Goal: Information Seeking & Learning: Learn about a topic

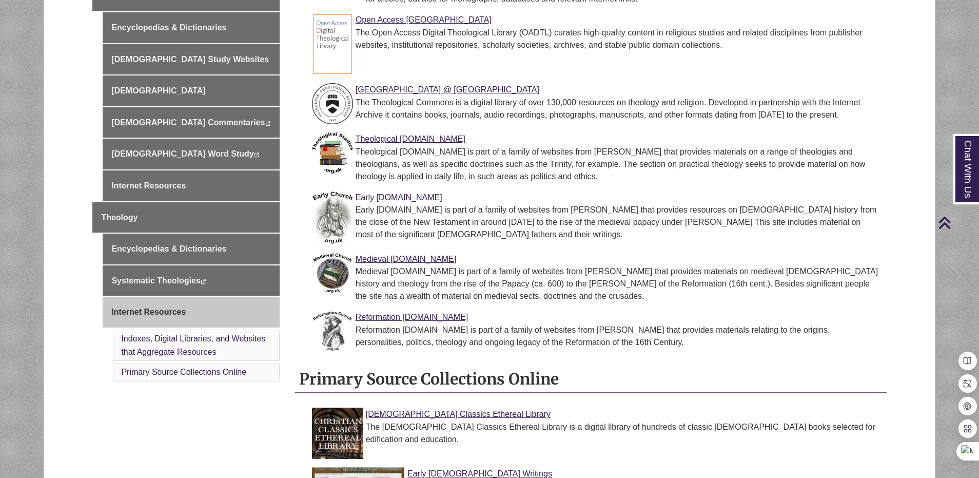
scroll to position [359, 0]
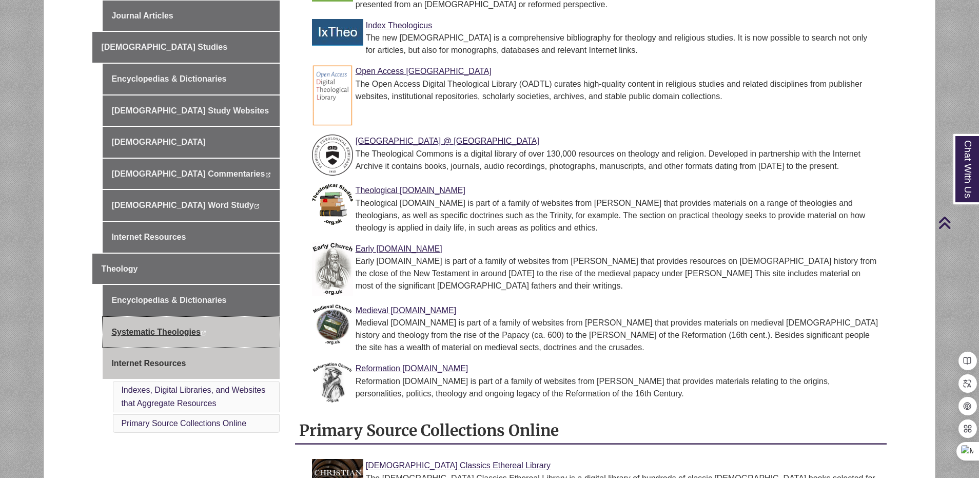
click at [170, 319] on link "Systematic Theologies This link opens in a new window This link opens in a new …" at bounding box center [191, 332] width 177 height 31
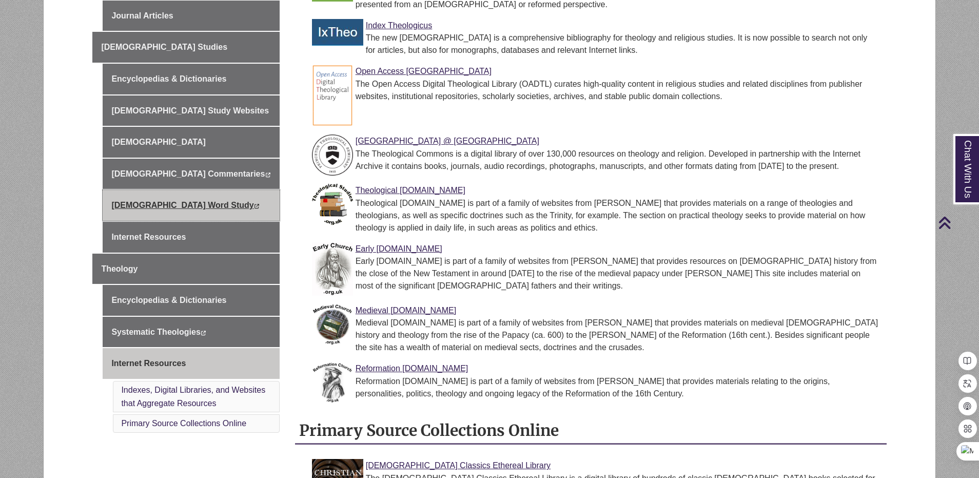
click at [254, 204] on icon "This link opens in a new window" at bounding box center [257, 206] width 6 height 5
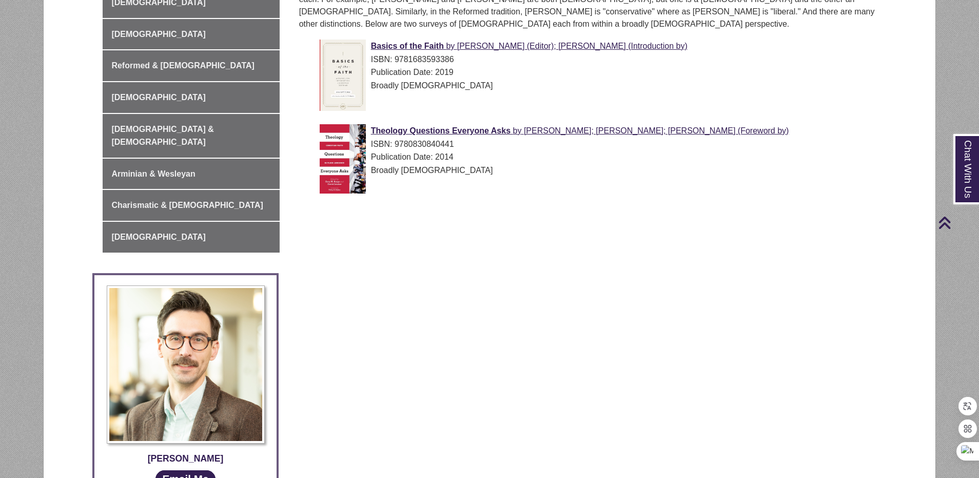
scroll to position [154, 0]
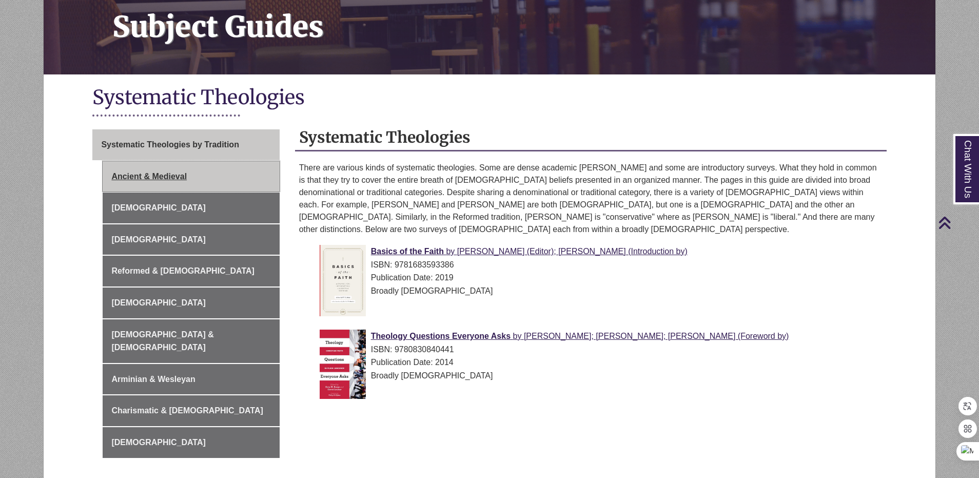
click at [164, 175] on link "Ancient & Medieval" at bounding box center [191, 176] width 177 height 31
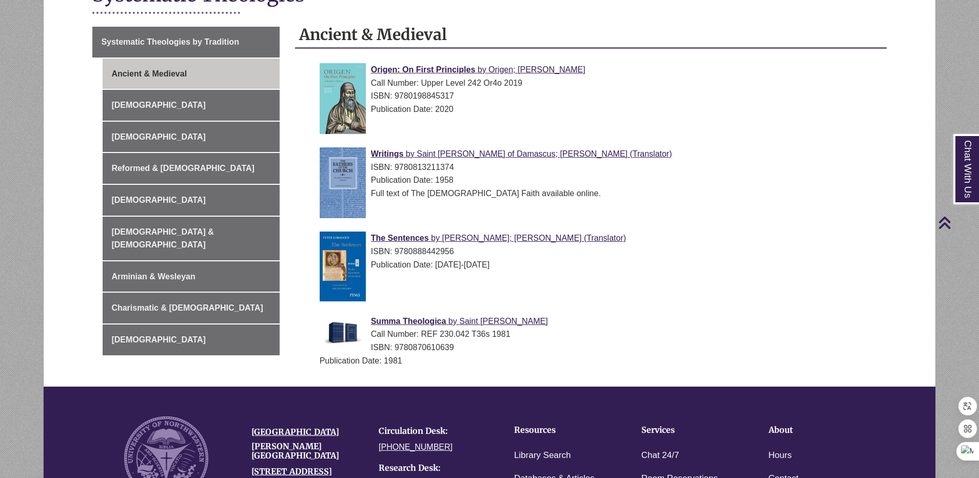
scroll to position [154, 0]
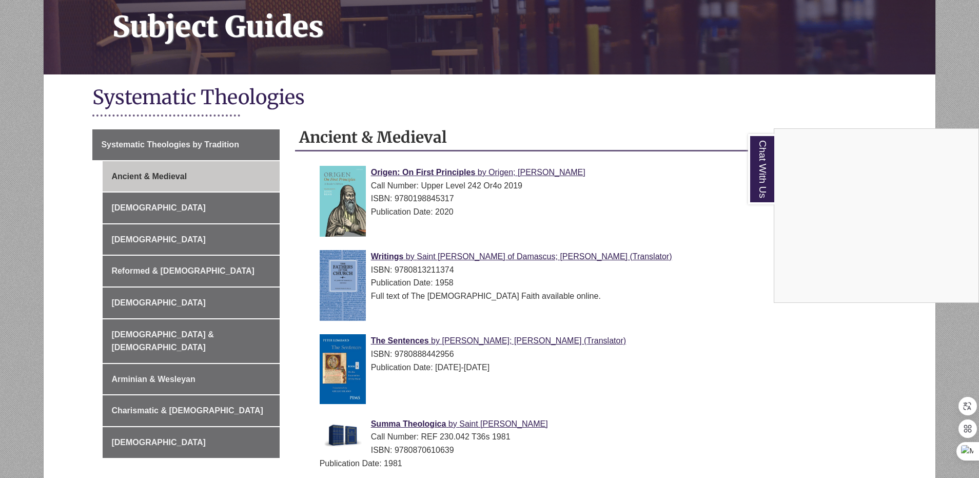
click at [166, 272] on div "Chat With Us" at bounding box center [489, 239] width 979 height 478
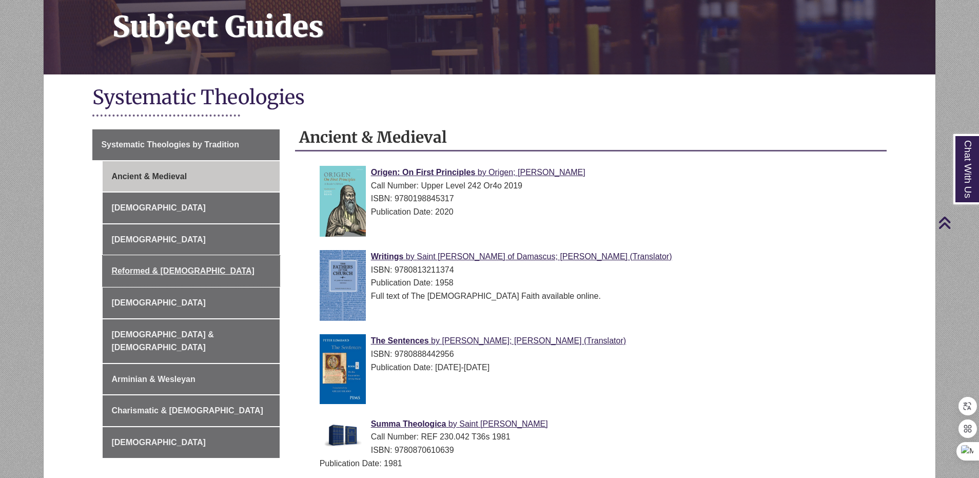
click at [166, 272] on link "Reformed & [DEMOGRAPHIC_DATA]" at bounding box center [191, 271] width 177 height 31
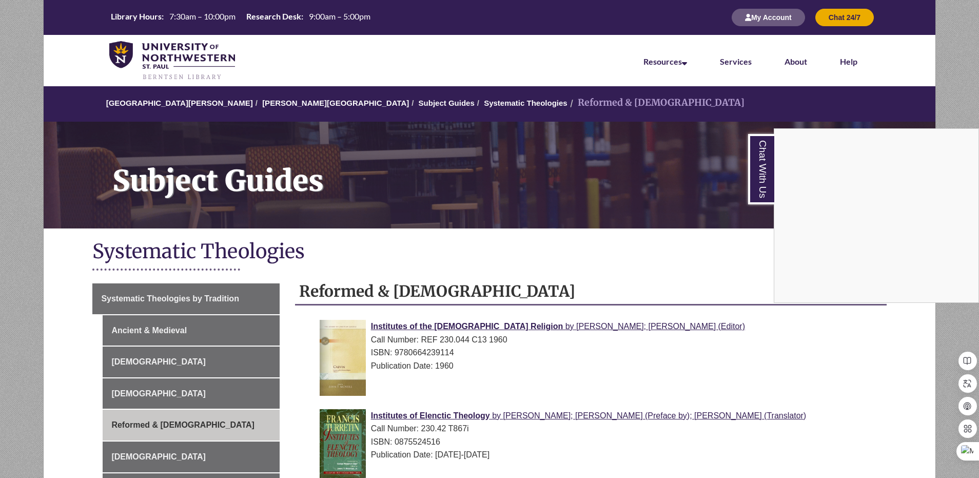
click at [153, 328] on div "Chat With Us" at bounding box center [489, 239] width 979 height 478
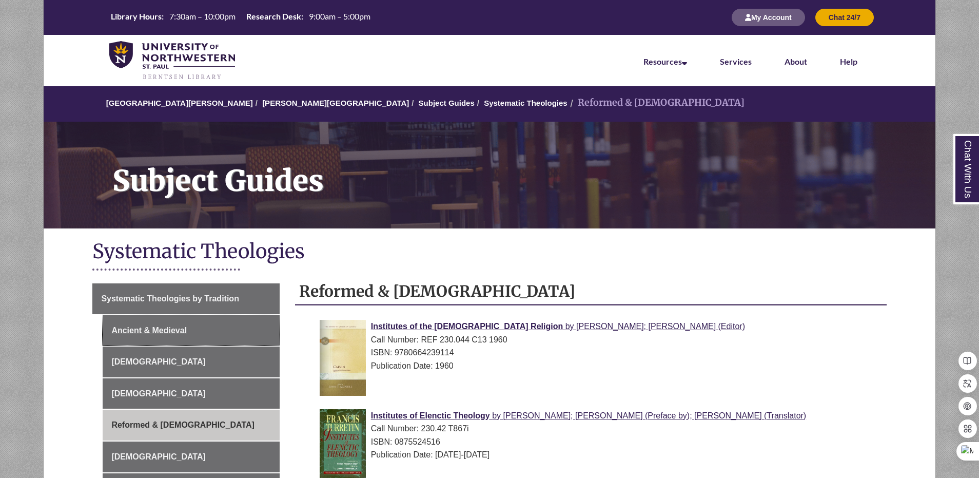
click at [152, 328] on link "Ancient & Medieval" at bounding box center [191, 330] width 177 height 31
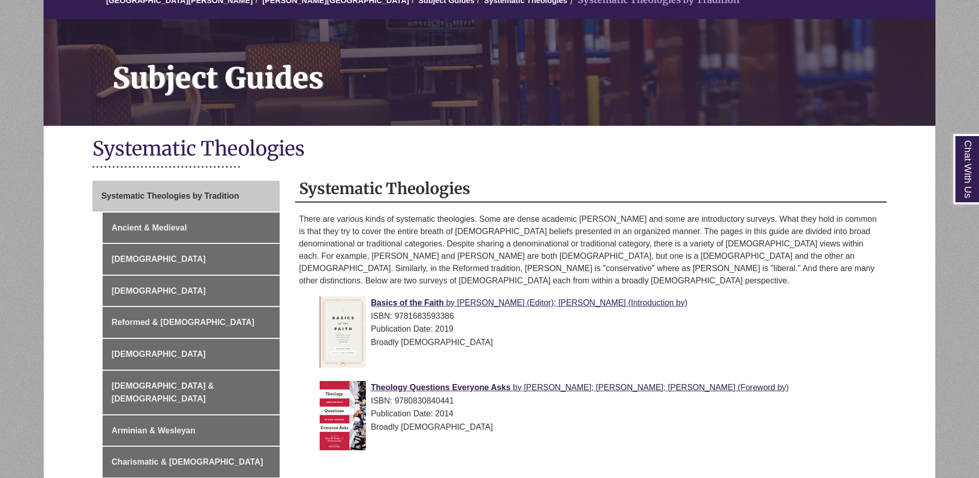
scroll to position [154, 0]
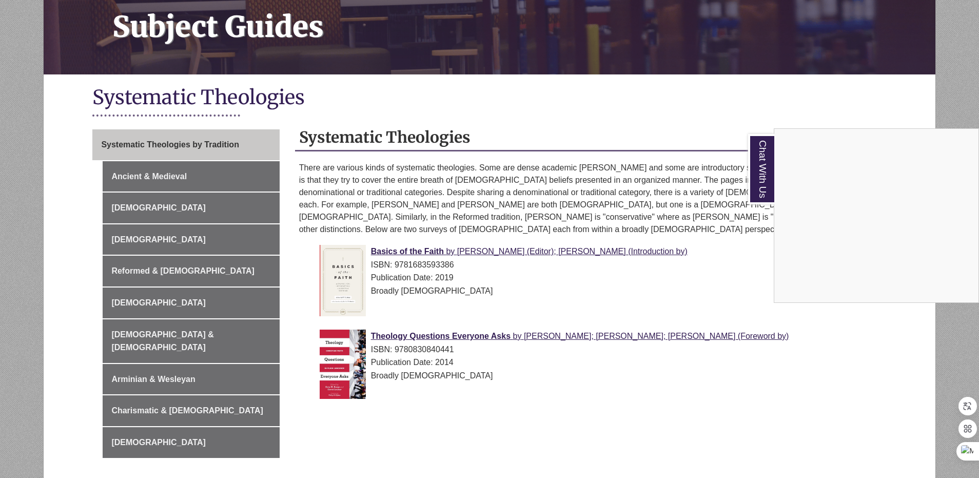
click at [133, 178] on div "Chat With Us" at bounding box center [489, 239] width 979 height 478
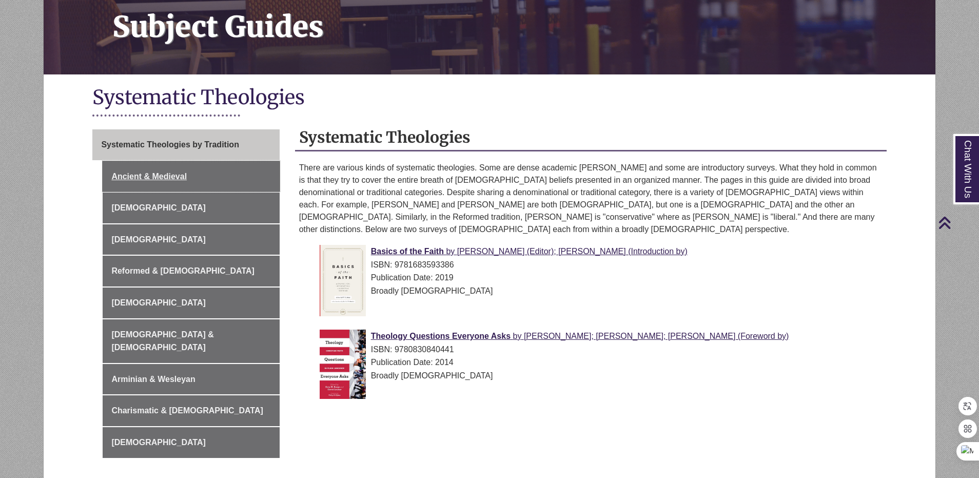
click at [133, 178] on link "Ancient & Medieval" at bounding box center [191, 176] width 177 height 31
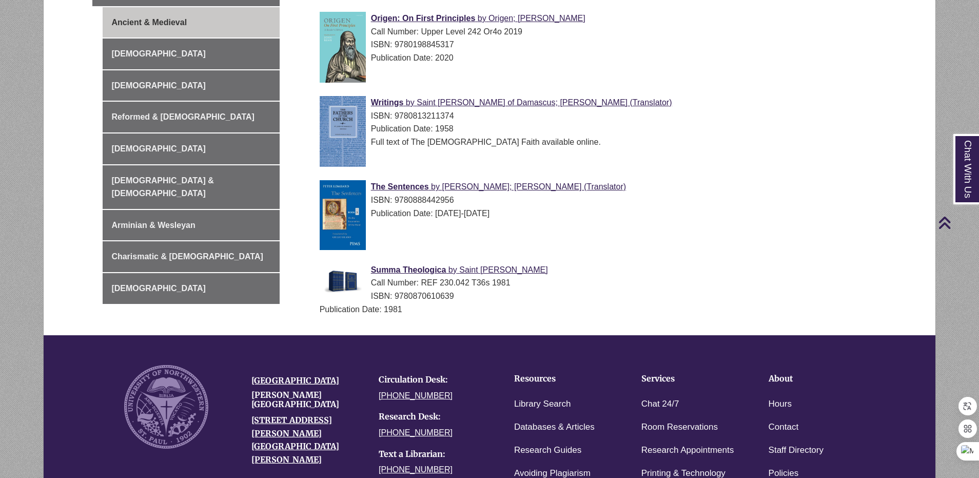
scroll to position [257, 0]
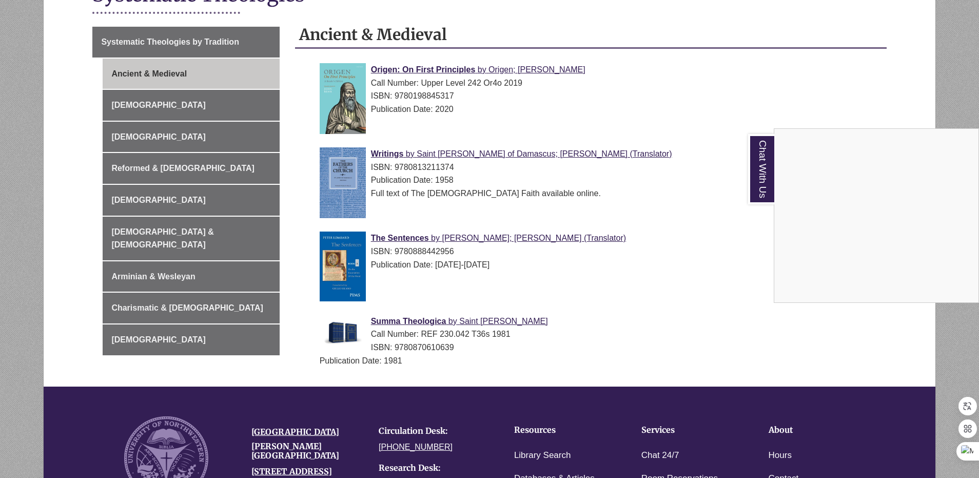
click at [165, 109] on div "Chat With Us" at bounding box center [489, 239] width 979 height 478
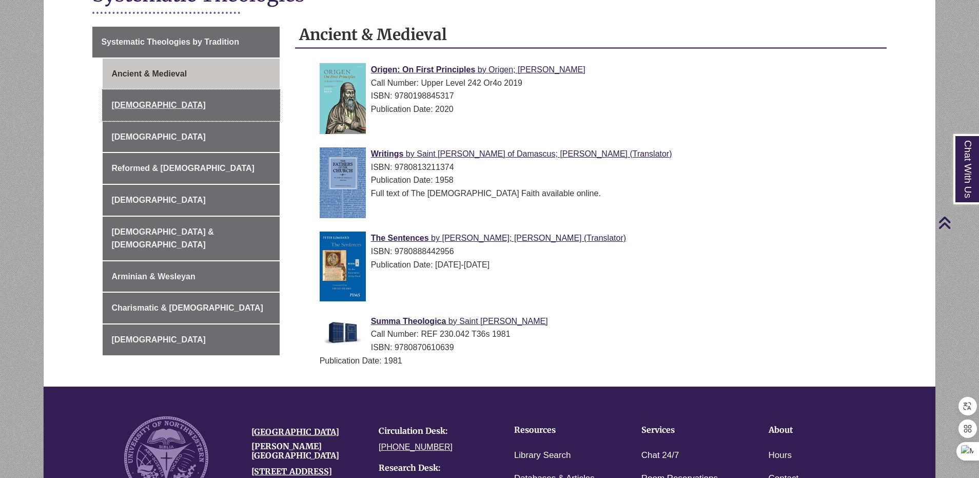
click at [165, 109] on link "[DEMOGRAPHIC_DATA]" at bounding box center [191, 105] width 177 height 31
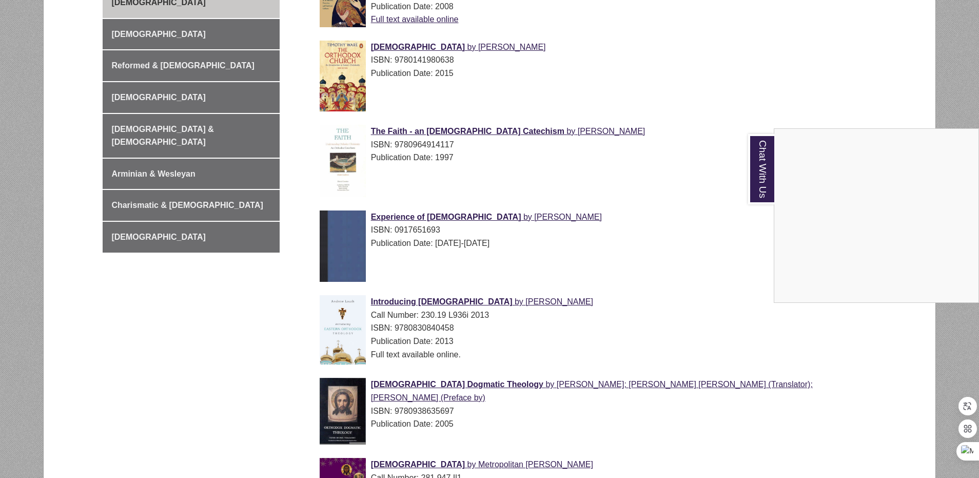
scroll to position [513, 0]
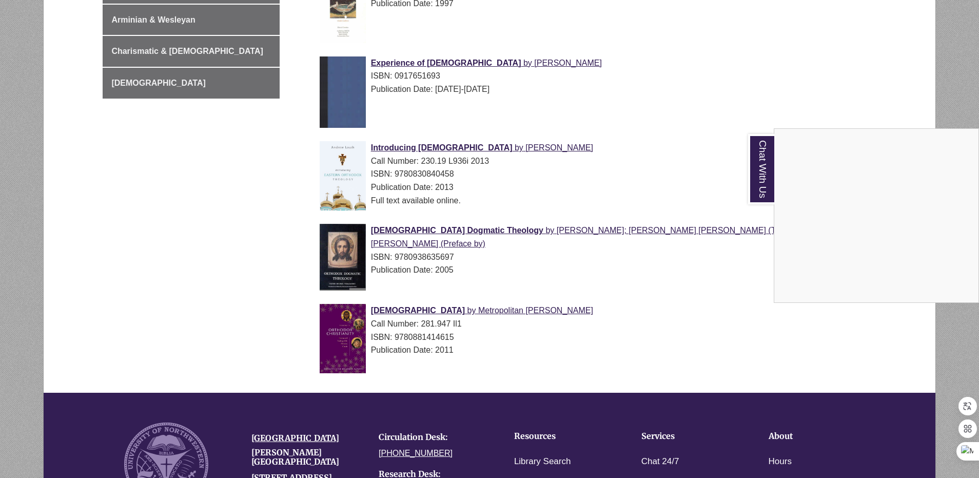
click at [796, 311] on div "Chat With Us" at bounding box center [489, 239] width 979 height 478
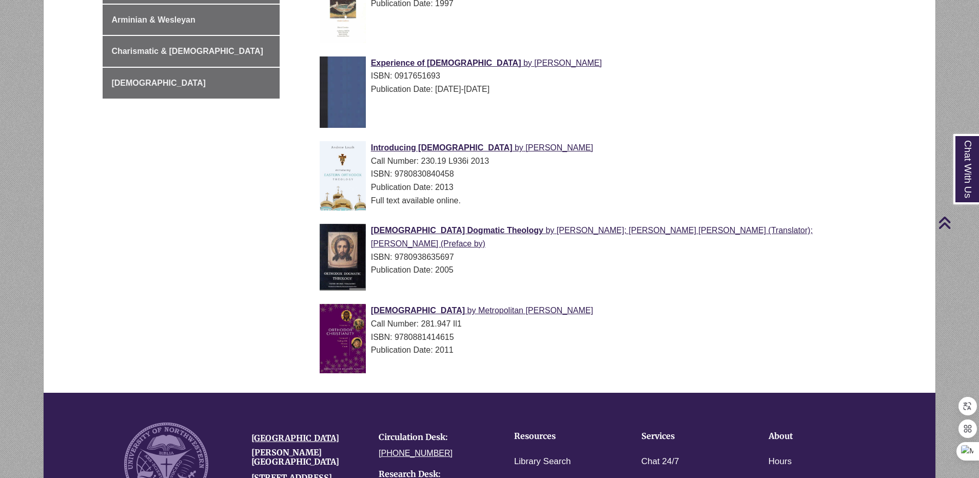
scroll to position [308, 0]
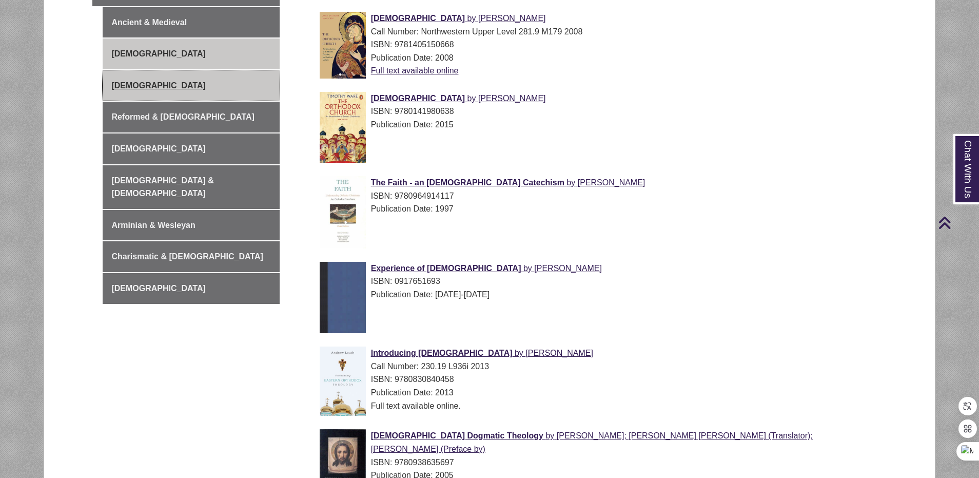
click at [170, 86] on link "[DEMOGRAPHIC_DATA]" at bounding box center [191, 85] width 177 height 31
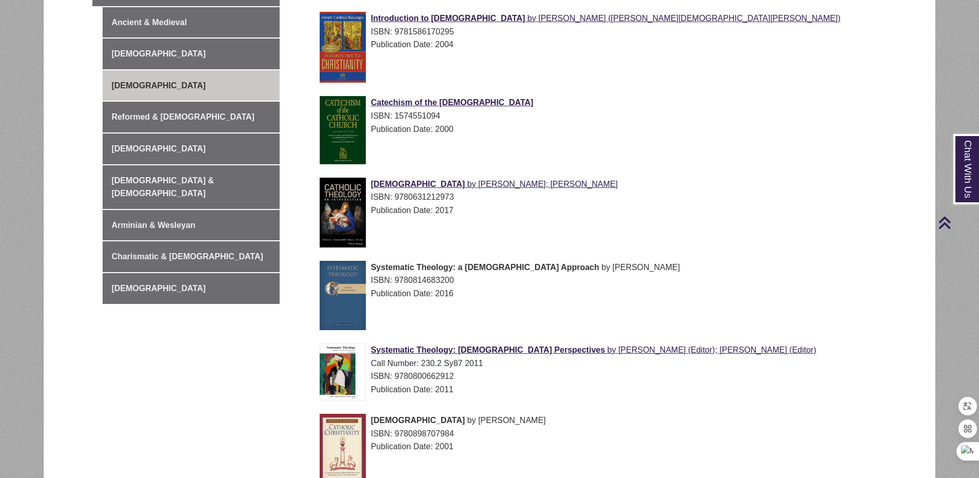
scroll to position [154, 0]
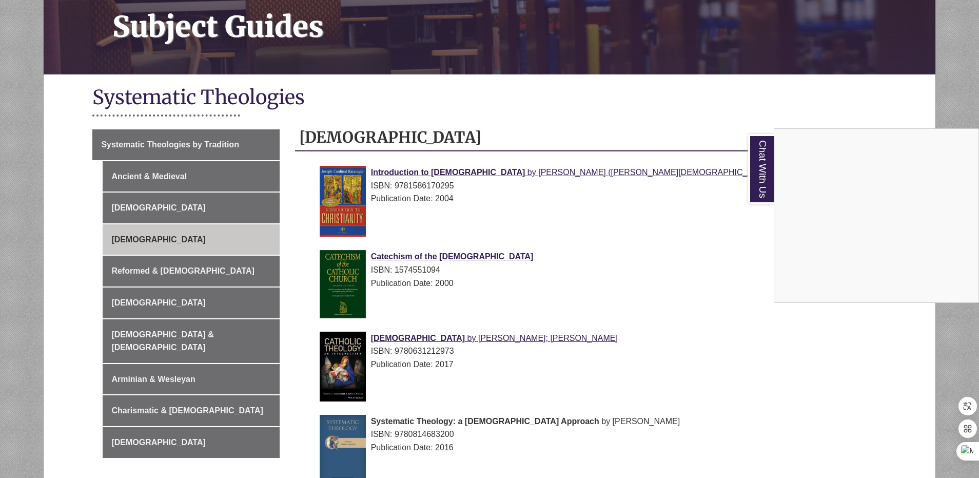
click at [677, 244] on div "Chat With Us" at bounding box center [489, 239] width 979 height 478
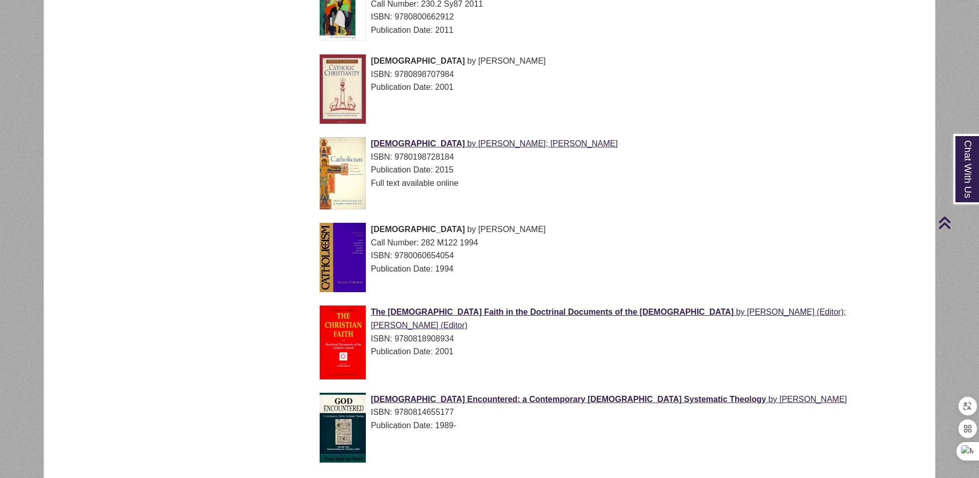
scroll to position [616, 0]
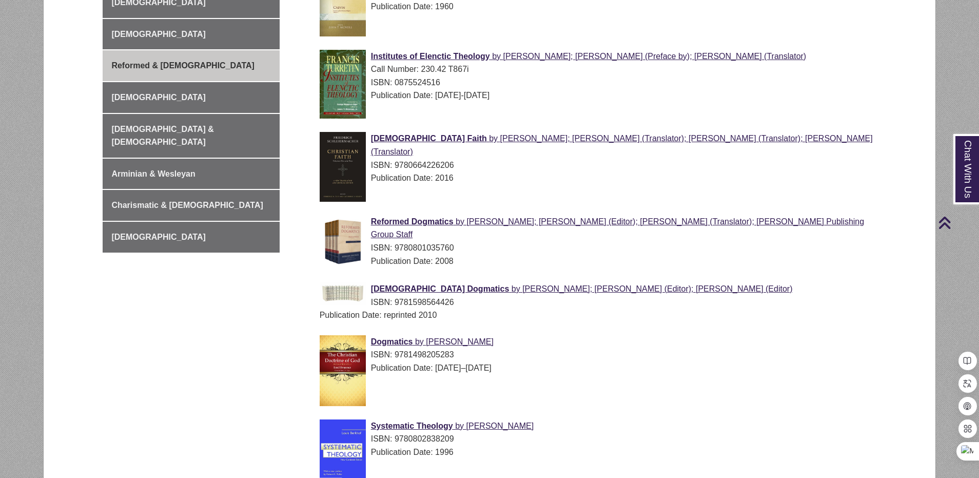
scroll to position [257, 0]
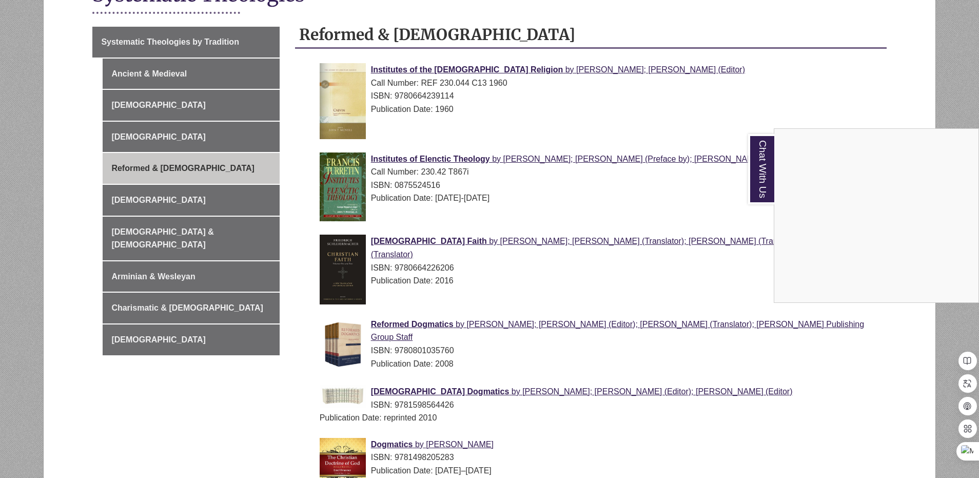
click at [854, 341] on div "Chat With Us" at bounding box center [489, 239] width 979 height 478
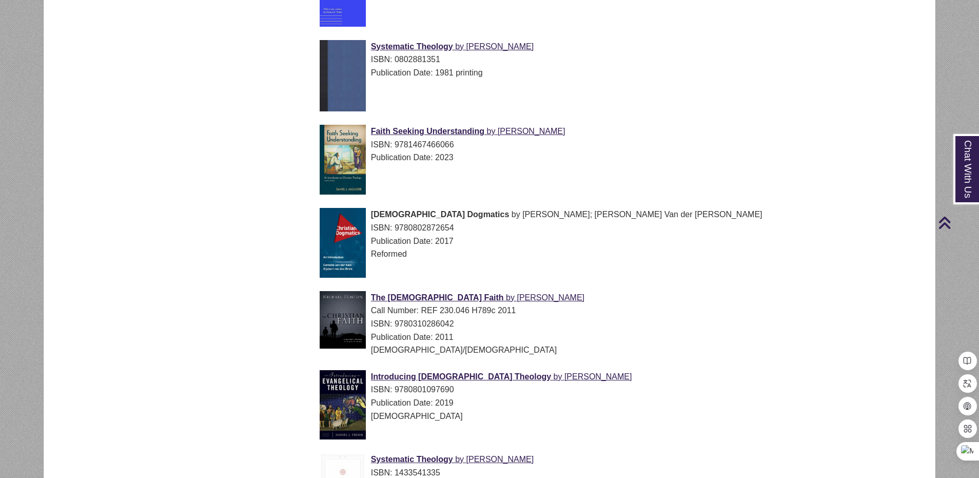
scroll to position [667, 0]
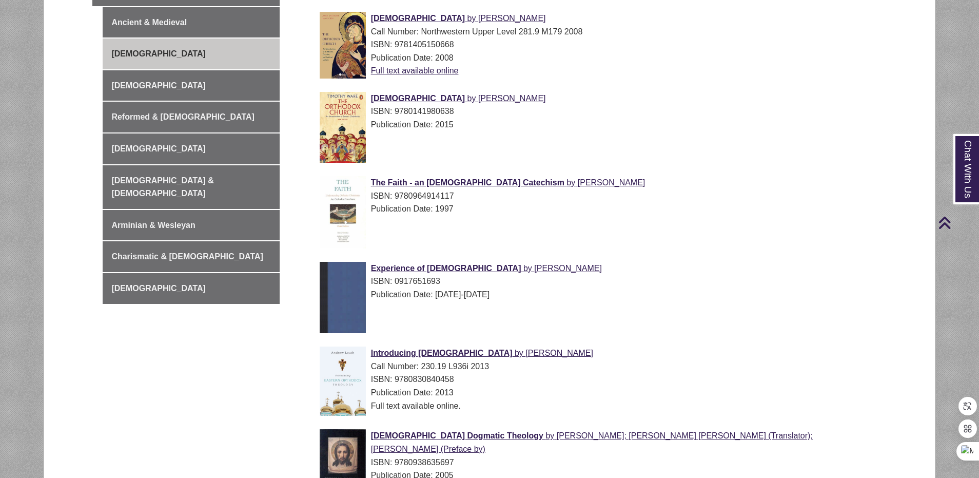
scroll to position [205, 0]
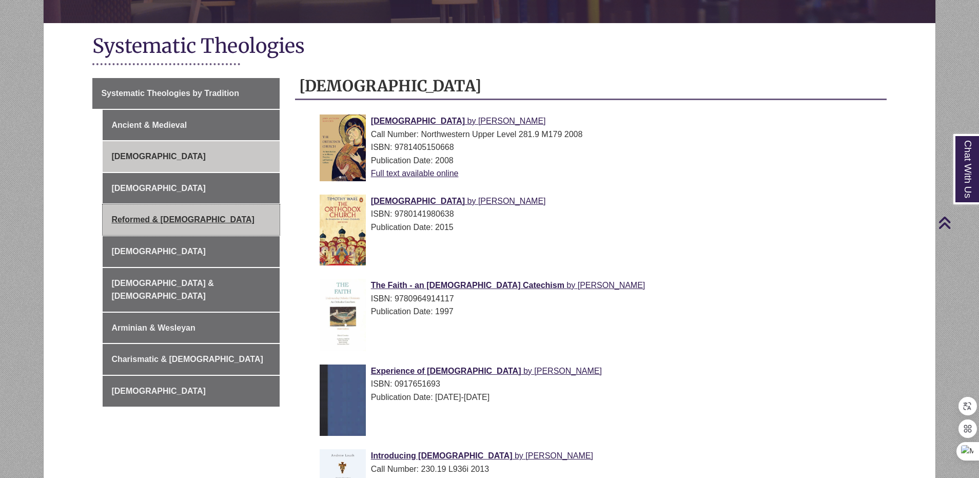
click at [192, 219] on link "Reformed & [DEMOGRAPHIC_DATA]" at bounding box center [191, 219] width 177 height 31
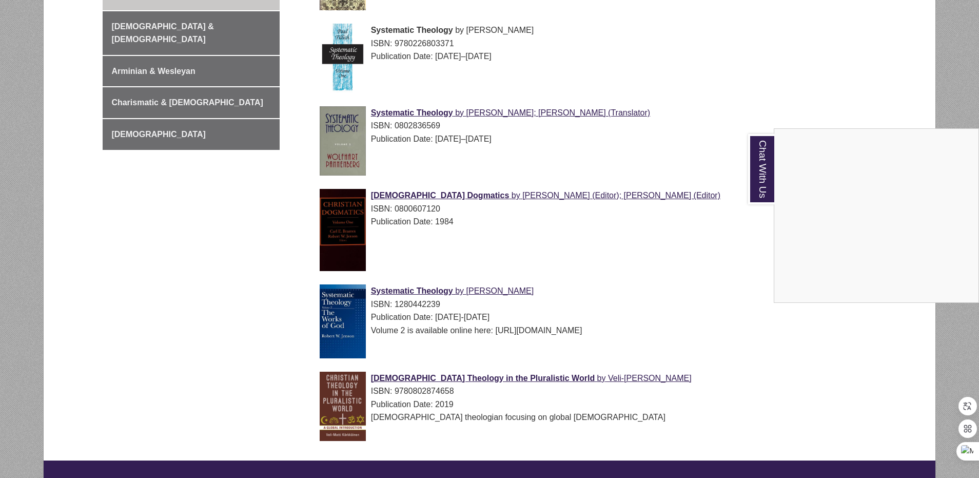
scroll to position [565, 0]
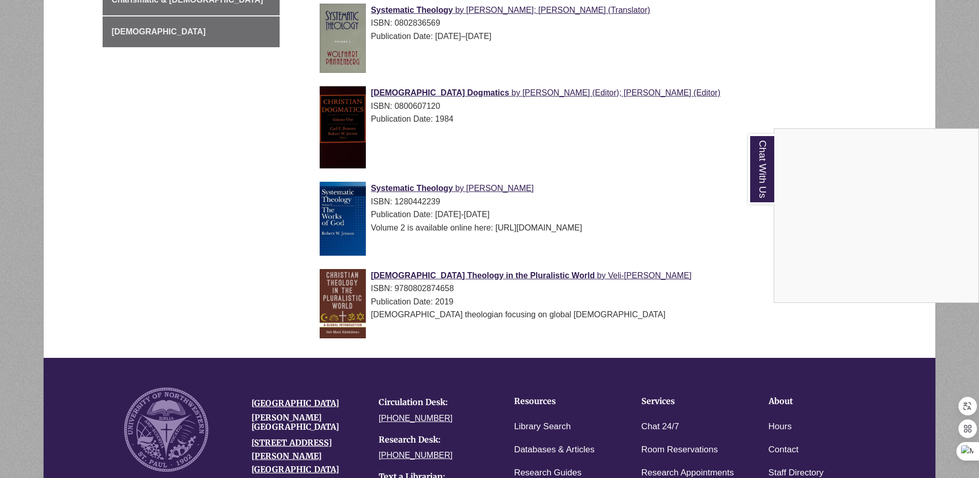
click at [725, 296] on div "Chat With Us" at bounding box center [489, 239] width 979 height 478
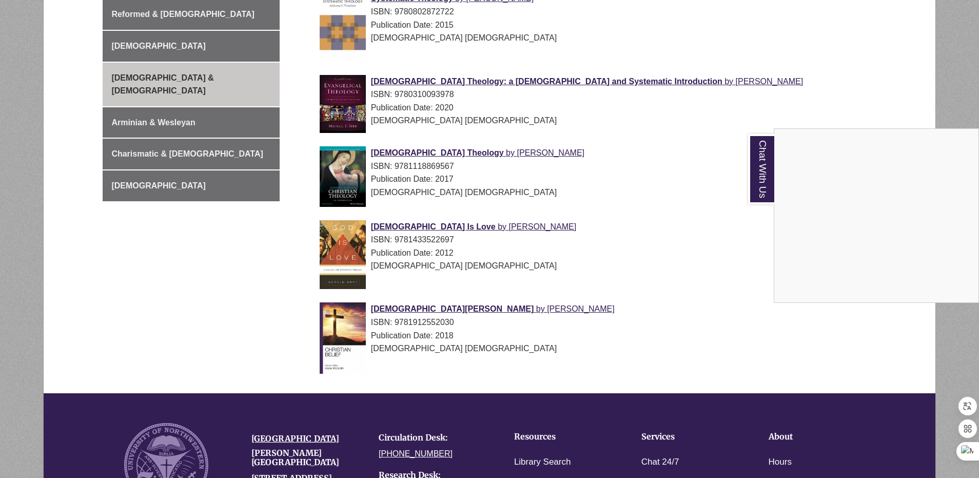
scroll to position [462, 0]
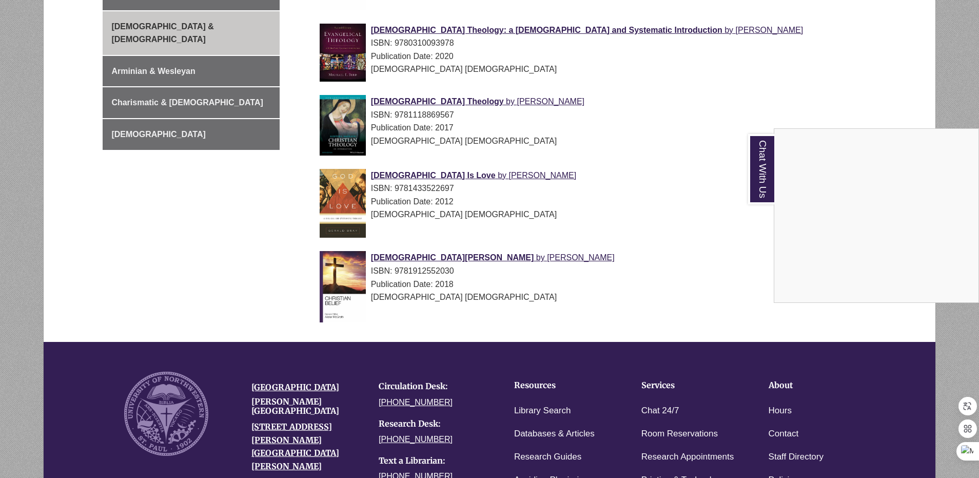
click at [165, 55] on div "Chat With Us" at bounding box center [489, 239] width 979 height 478
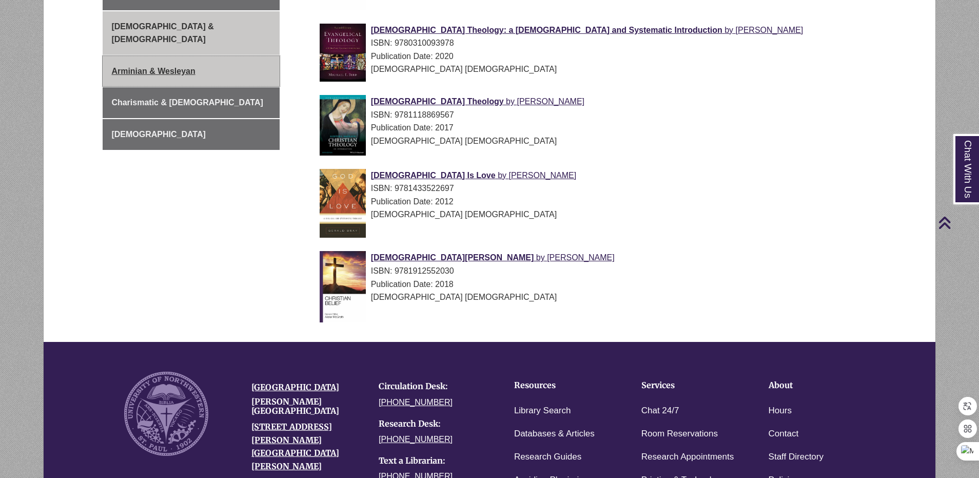
click at [167, 56] on link "Arminian & Wesleyan" at bounding box center [191, 71] width 177 height 31
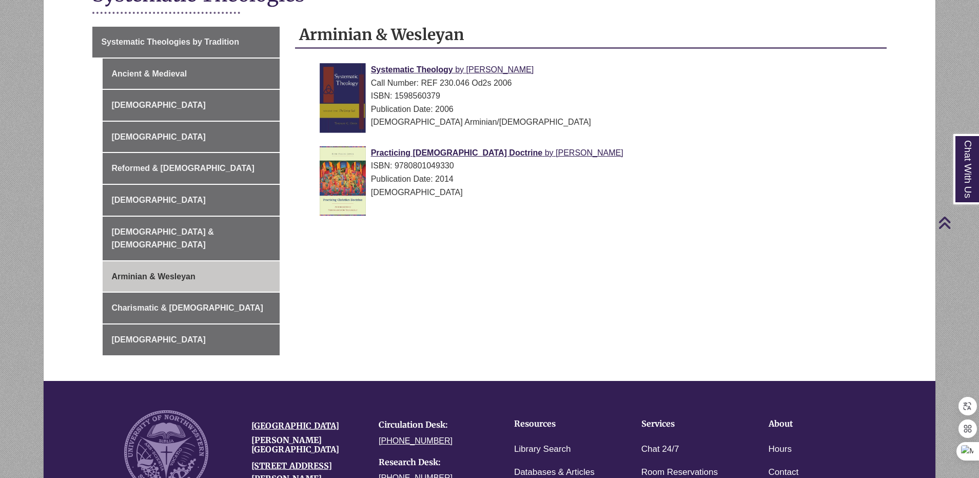
scroll to position [103, 0]
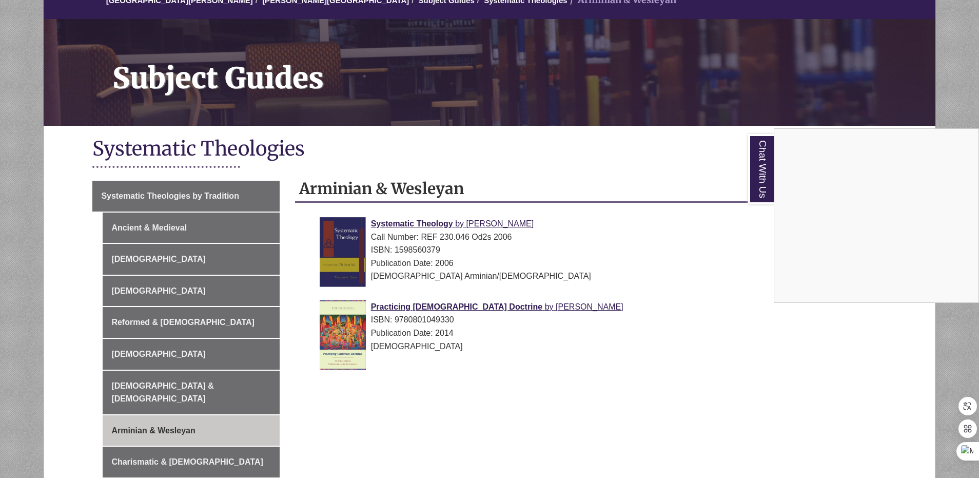
click at [179, 452] on div "Chat With Us" at bounding box center [489, 239] width 979 height 478
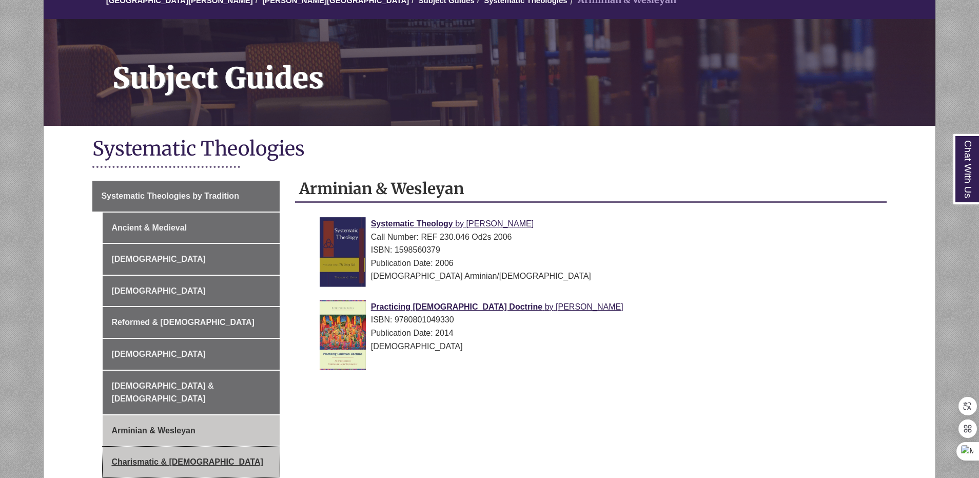
click at [181, 451] on link "Charismatic & [DEMOGRAPHIC_DATA]" at bounding box center [191, 462] width 177 height 31
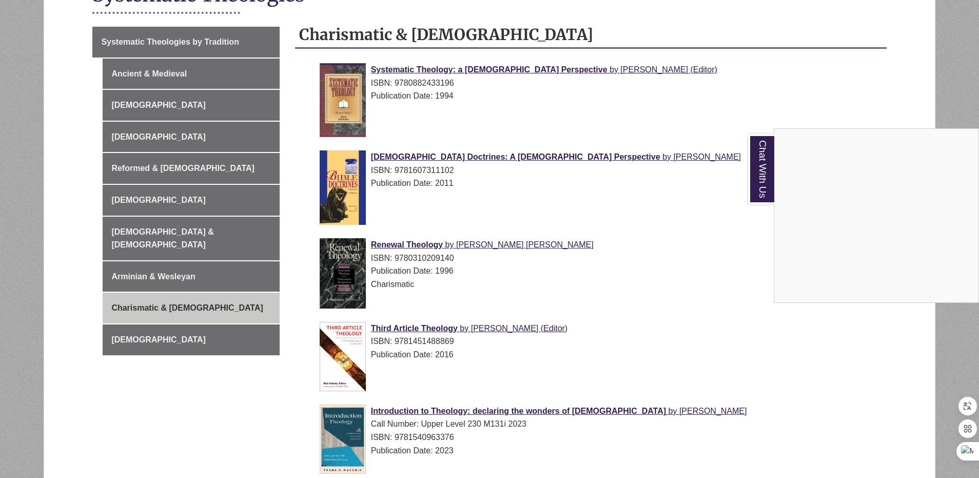
scroll to position [308, 0]
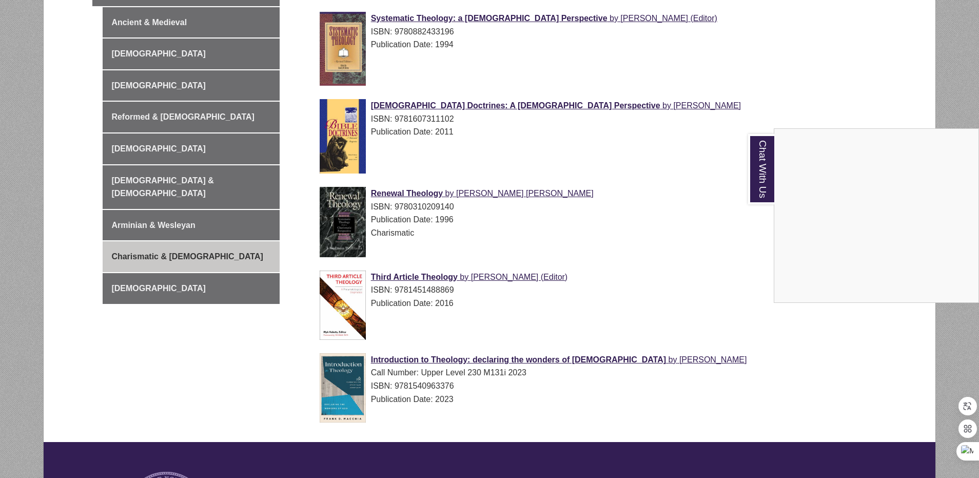
click at [136, 272] on div "Chat With Us" at bounding box center [489, 239] width 979 height 478
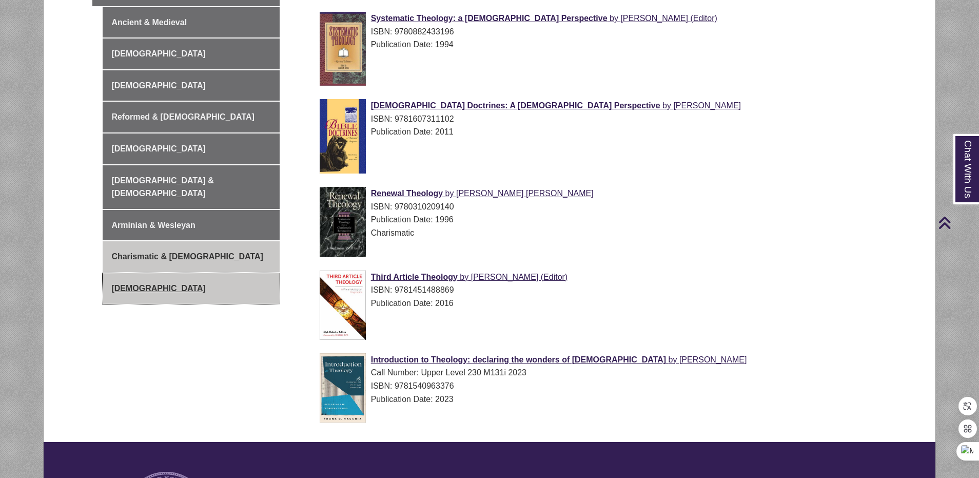
click at [138, 273] on link "[DEMOGRAPHIC_DATA]" at bounding box center [191, 288] width 177 height 31
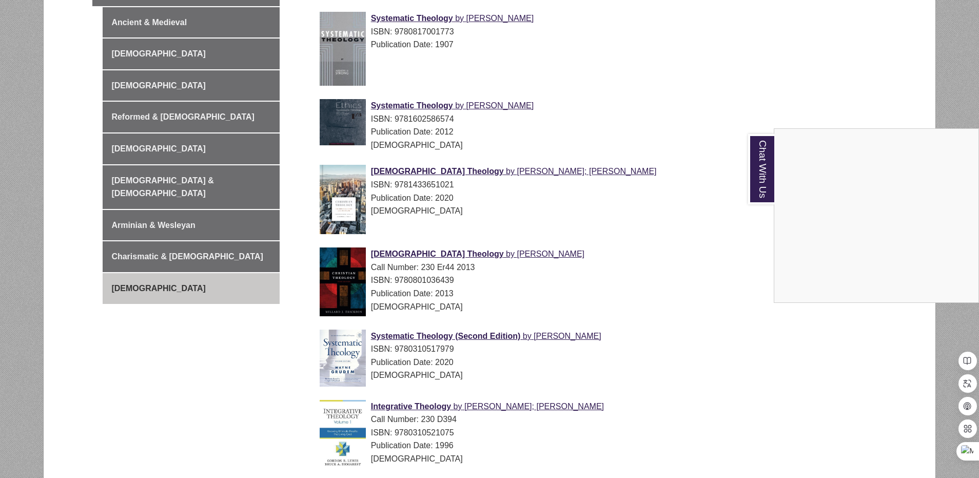
scroll to position [205, 0]
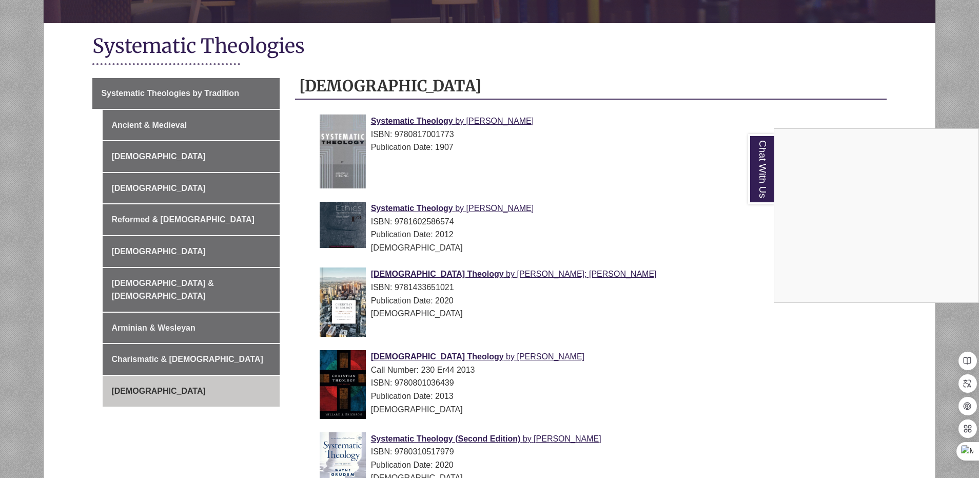
click at [747, 229] on div "Chat With Us" at bounding box center [489, 239] width 979 height 478
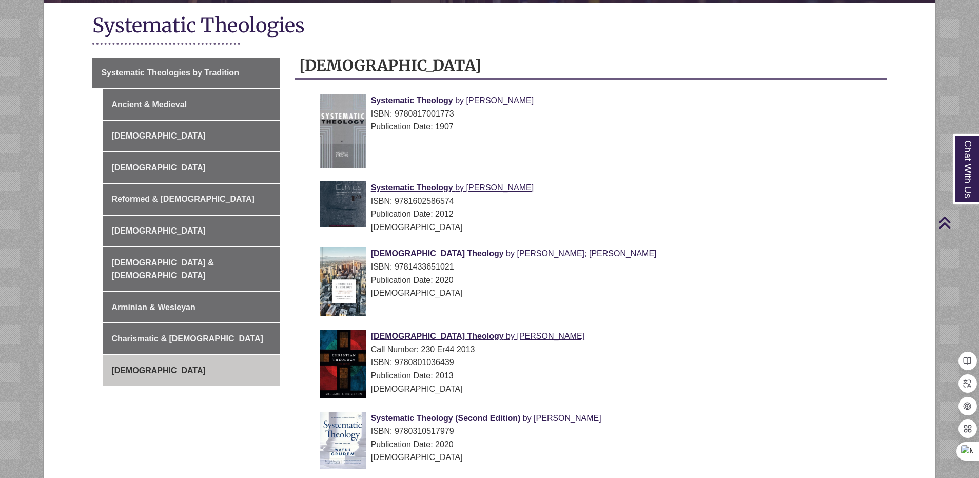
scroll to position [246, 0]
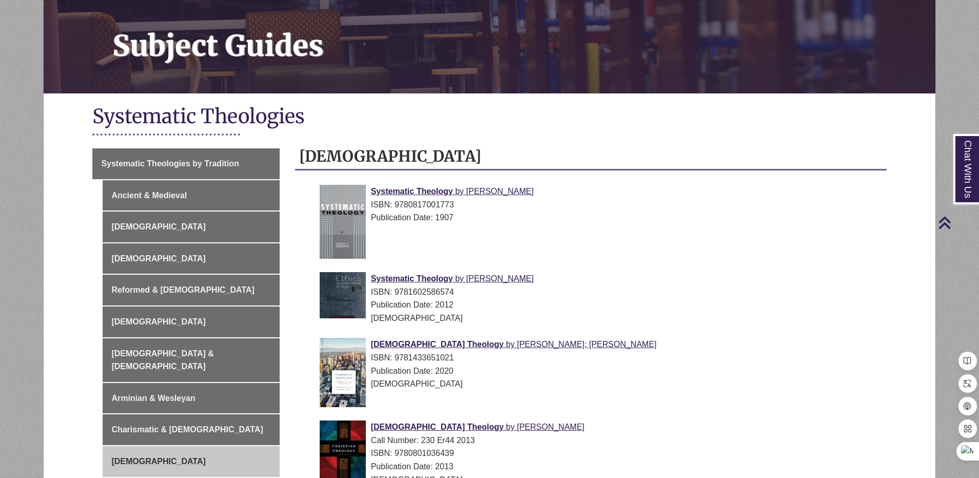
scroll to position [32, 0]
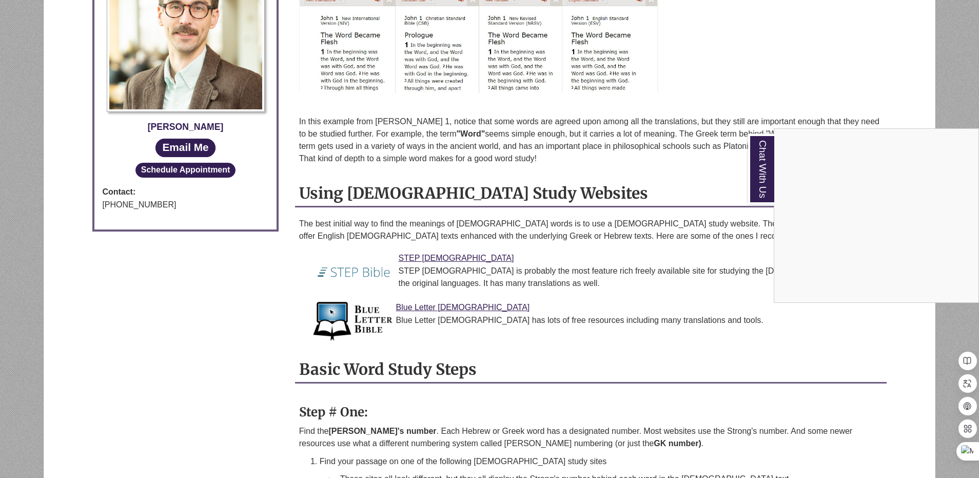
scroll to position [719, 0]
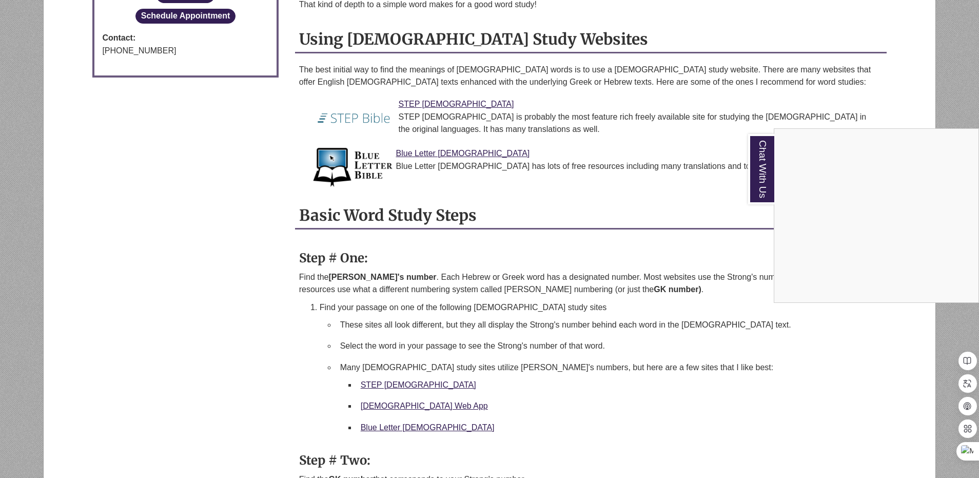
click at [790, 358] on div "Chat With Us" at bounding box center [489, 239] width 979 height 478
